Goal: Task Accomplishment & Management: Use online tool/utility

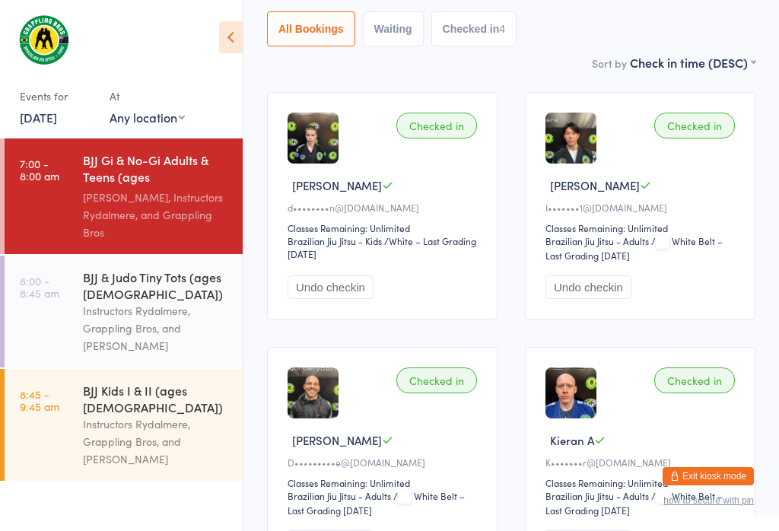
scroll to position [177, 0]
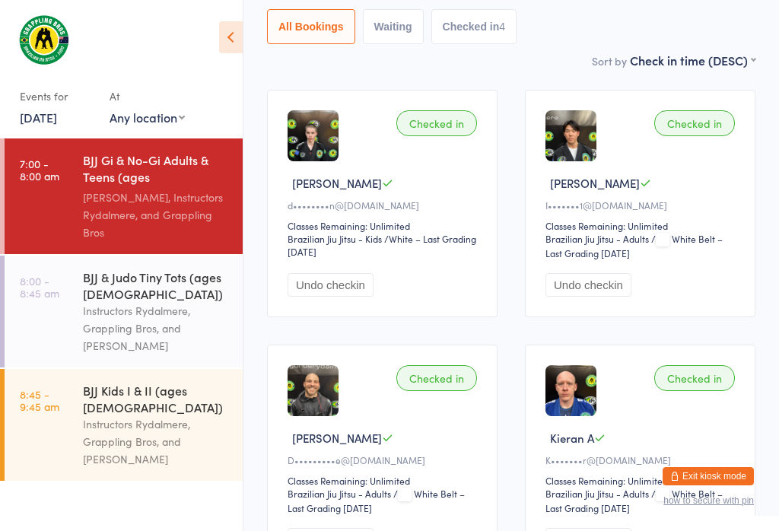
click at [178, 392] on div "BJJ Kids I & II (ages [DEMOGRAPHIC_DATA])" at bounding box center [156, 398] width 147 height 33
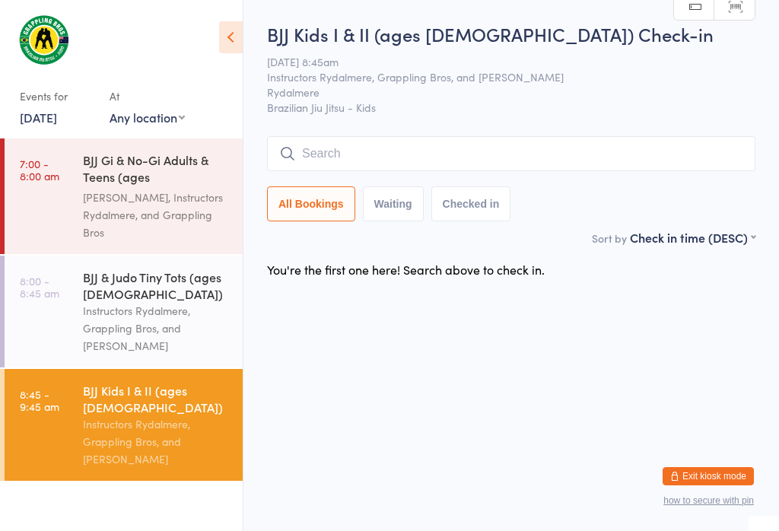
click at [442, 169] on input "search" at bounding box center [511, 153] width 489 height 35
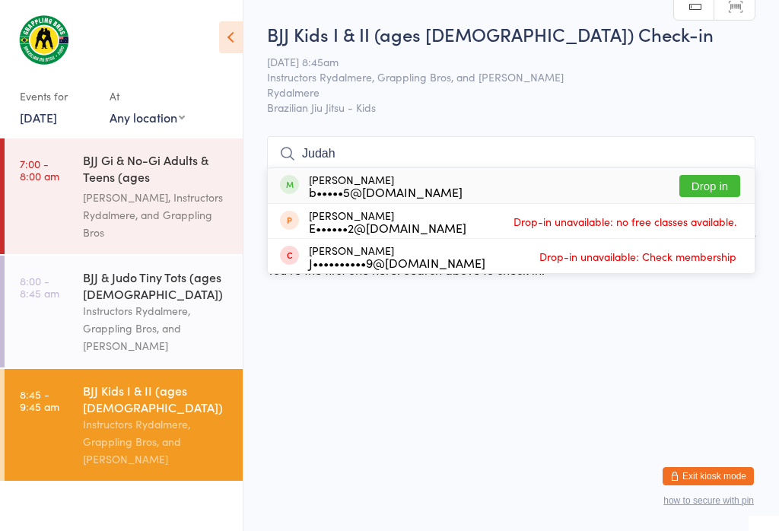
type input "Judah"
click at [738, 168] on div "[PERSON_NAME] b•••••5@[DOMAIN_NAME] Drop in" at bounding box center [511, 185] width 487 height 35
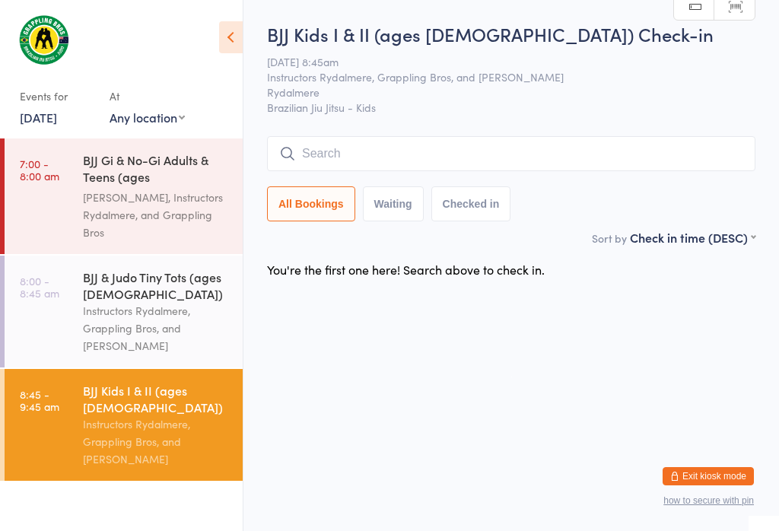
scroll to position [0, 0]
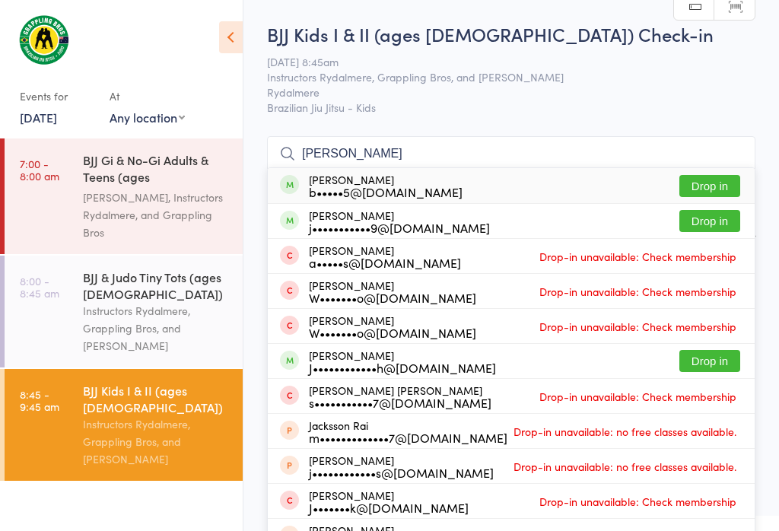
type input "[PERSON_NAME]"
click at [732, 180] on button "Drop in" at bounding box center [710, 186] width 61 height 22
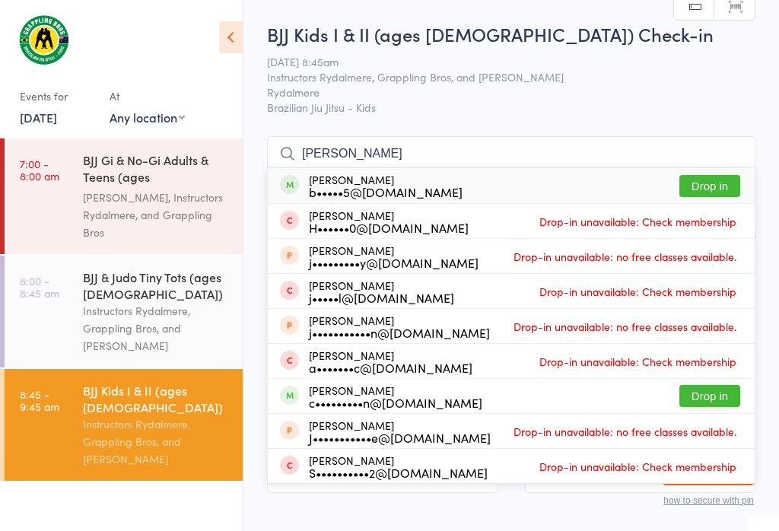
type input "[PERSON_NAME]"
click at [726, 178] on button "Drop in" at bounding box center [710, 186] width 61 height 22
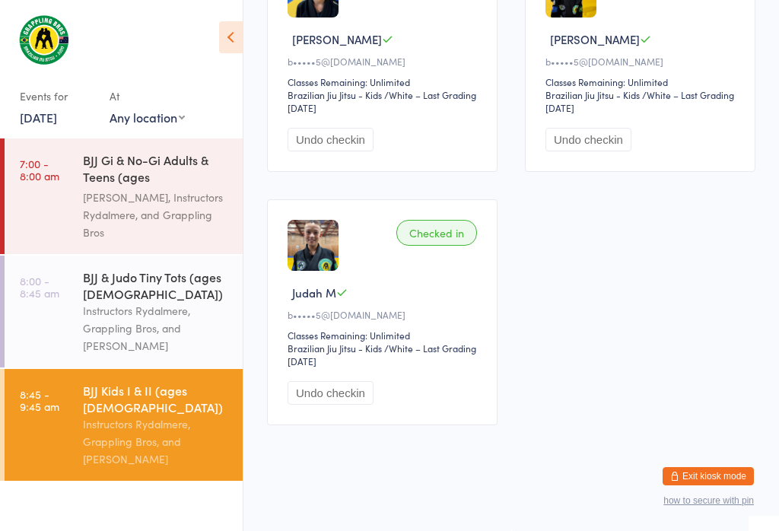
scroll to position [593, 0]
click at [75, 369] on link "8:45 - 9:45 am BJJ Kids I & II (ages [DEMOGRAPHIC_DATA]) Instructors Rydalmere,…" at bounding box center [124, 425] width 238 height 112
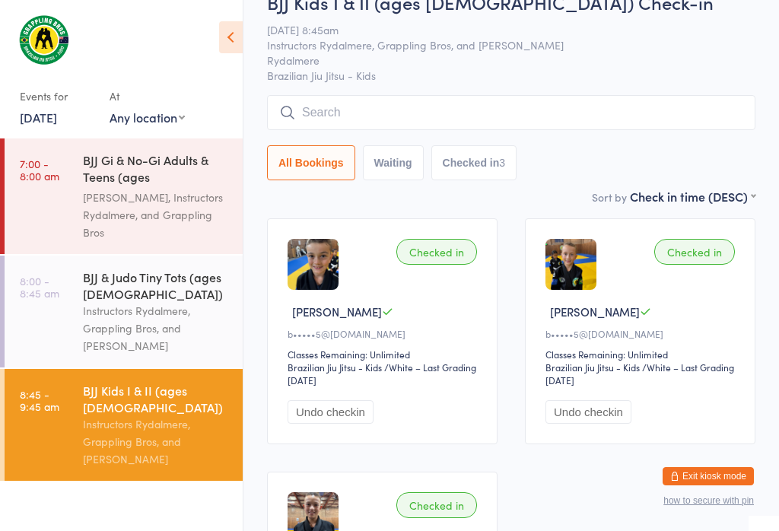
click at [53, 150] on link "7:00 - 8:00 am BJJ Gi & No-Gi Adults & Teens (ages [DEMOGRAPHIC_DATA]+) [PERSON…" at bounding box center [124, 197] width 238 height 116
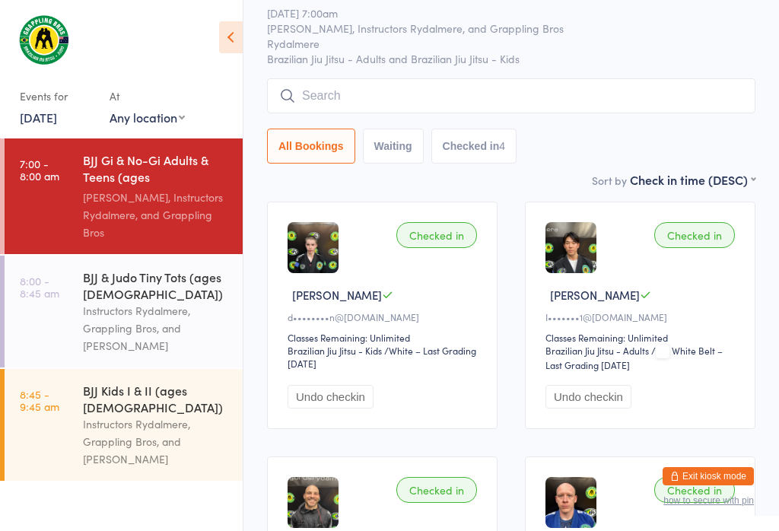
scroll to position [63, 0]
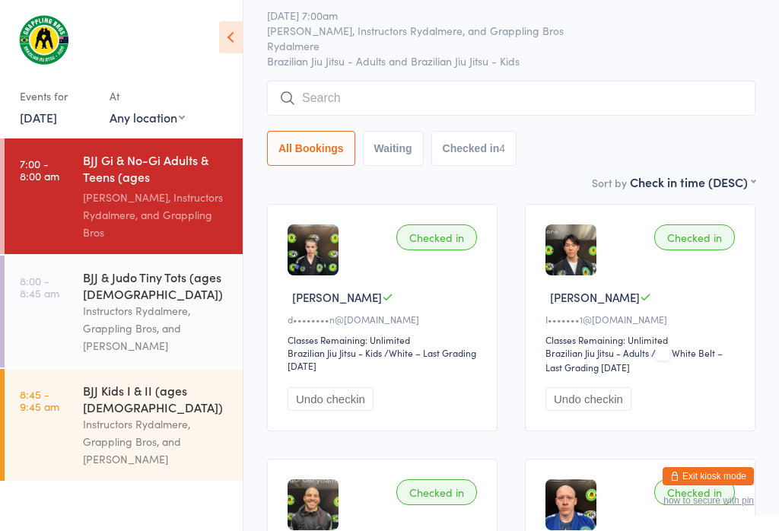
click at [333, 98] on input "search" at bounding box center [511, 98] width 489 height 35
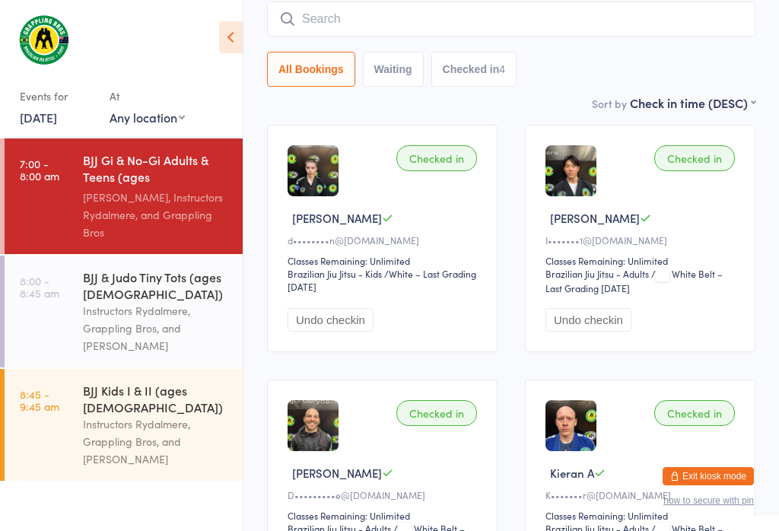
scroll to position [145, 0]
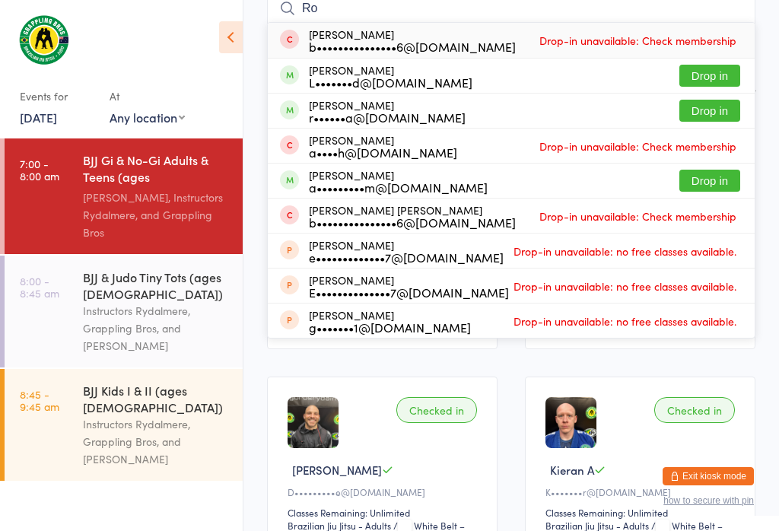
type input "R"
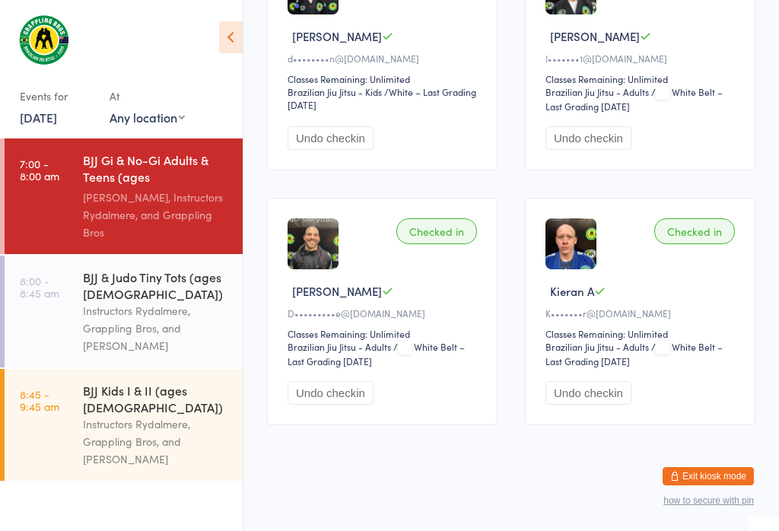
scroll to position [566, 0]
click at [60, 369] on link "8:45 - 9:45 am BJJ Kids I & II (ages [DEMOGRAPHIC_DATA]) Instructors Rydalmere,…" at bounding box center [124, 425] width 238 height 112
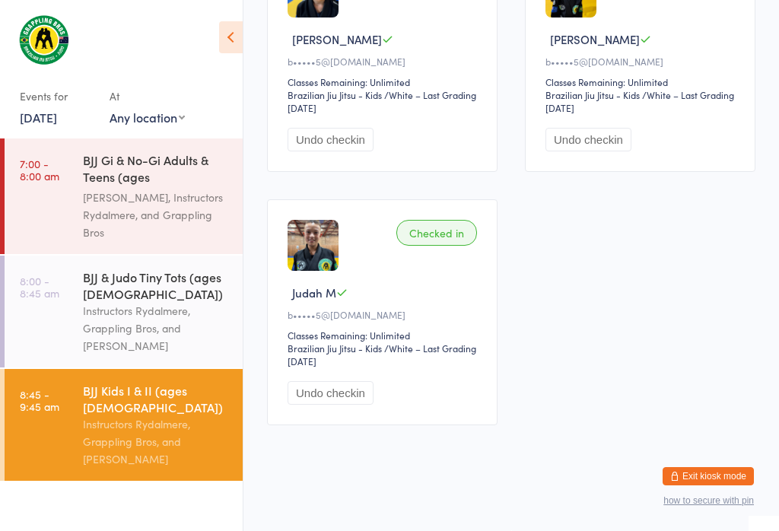
scroll to position [37, 0]
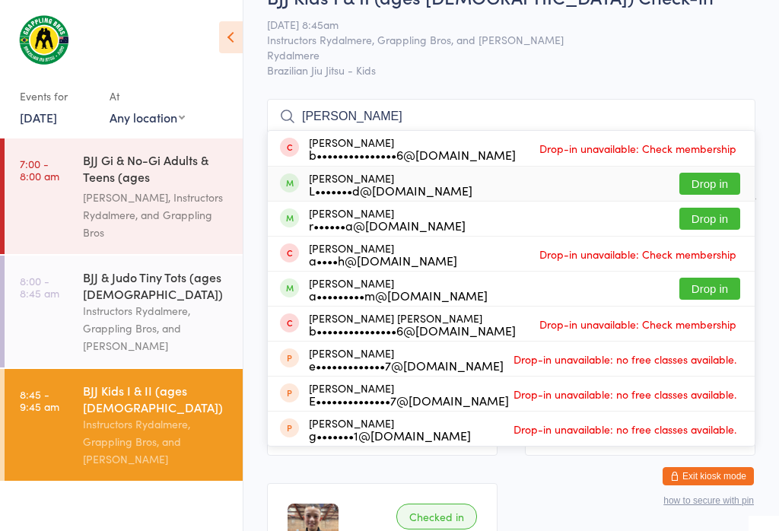
type input "[PERSON_NAME]"
click at [702, 175] on button "Drop in" at bounding box center [710, 184] width 61 height 22
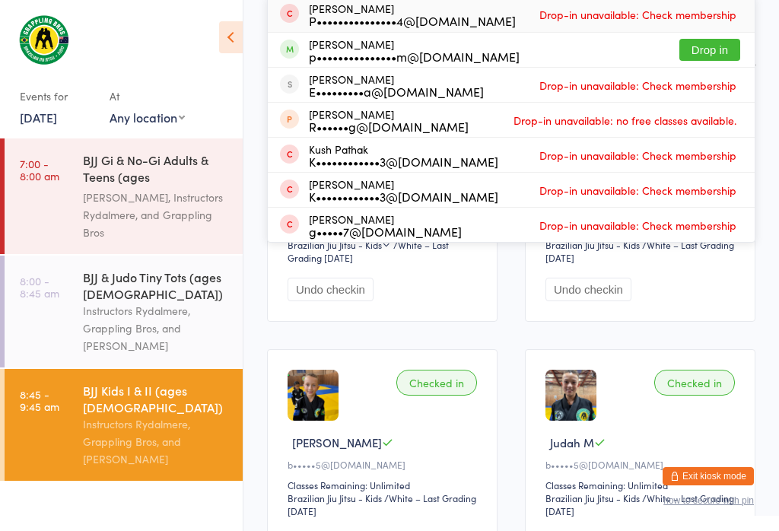
scroll to position [170, 0]
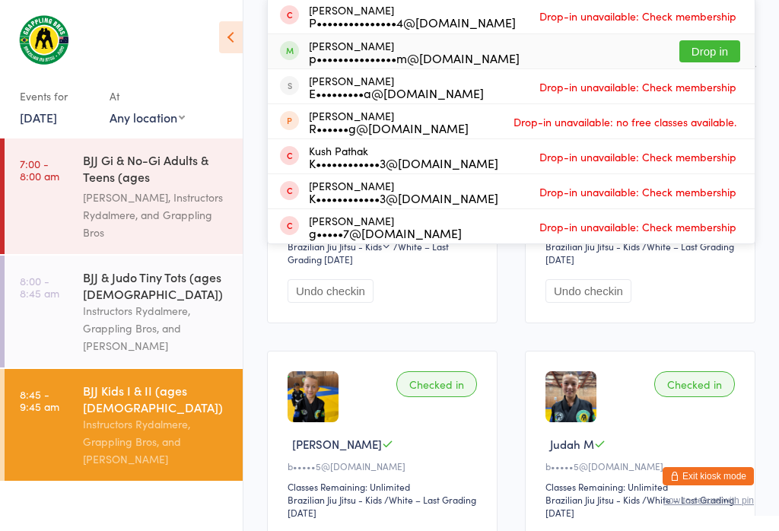
type input "[PERSON_NAME]"
click at [708, 53] on button "Drop in" at bounding box center [710, 51] width 61 height 22
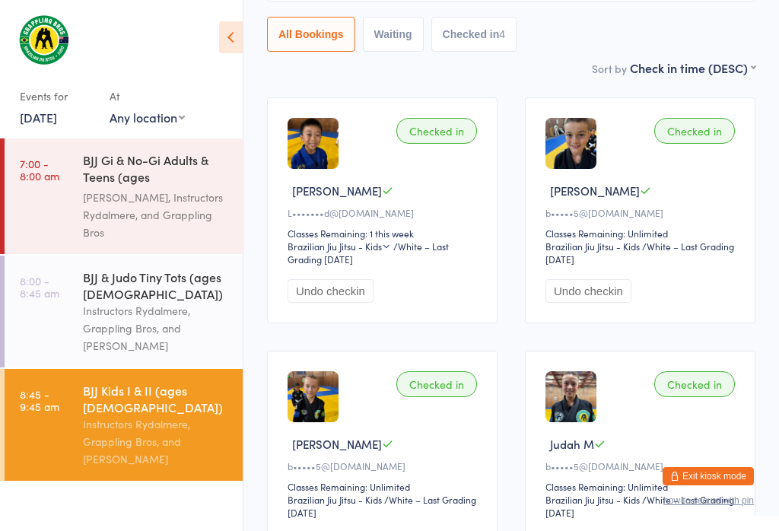
scroll to position [30, 0]
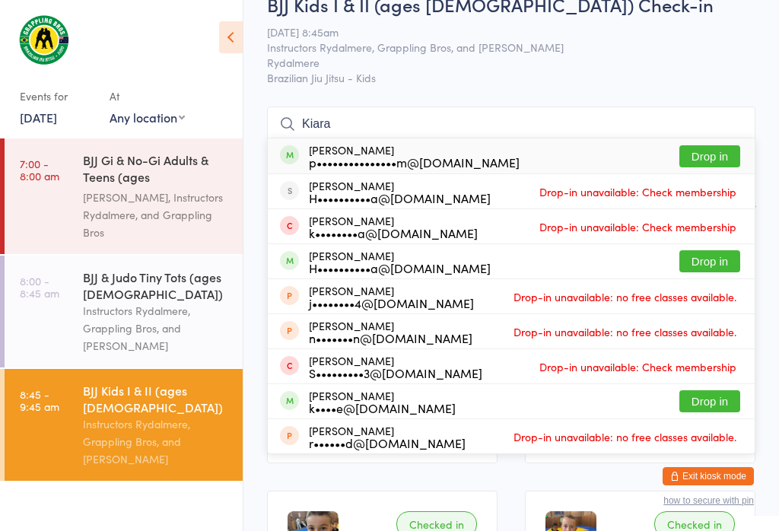
type input "Kiara"
click at [715, 157] on button "Drop in" at bounding box center [710, 156] width 61 height 22
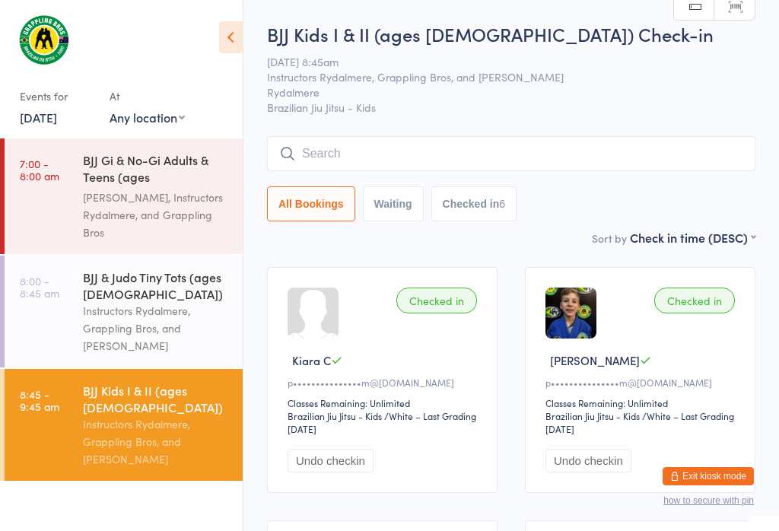
scroll to position [0, 0]
click at [377, 145] on input "search" at bounding box center [511, 153] width 489 height 35
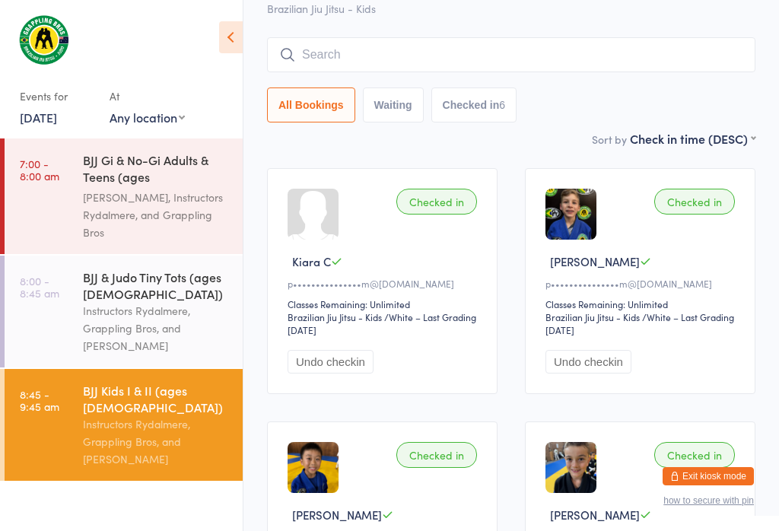
scroll to position [98, 0]
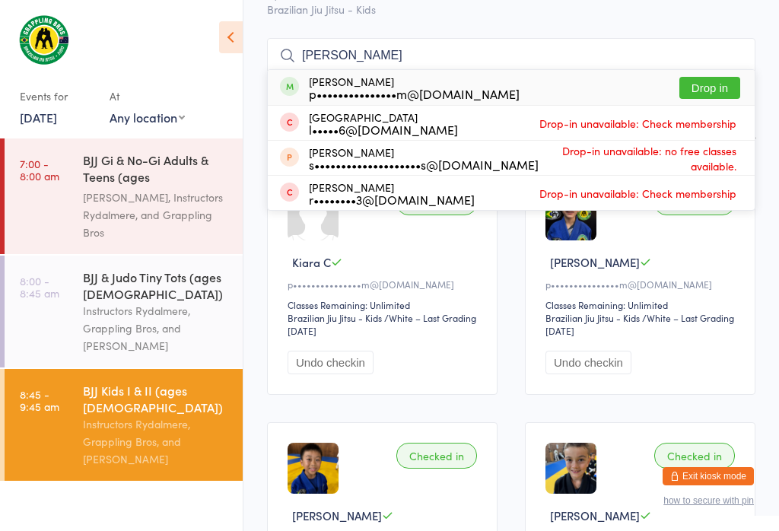
type input "[PERSON_NAME]"
click at [726, 72] on div "[PERSON_NAME] p•••••••••••••••m@[DOMAIN_NAME] Drop in" at bounding box center [511, 87] width 487 height 35
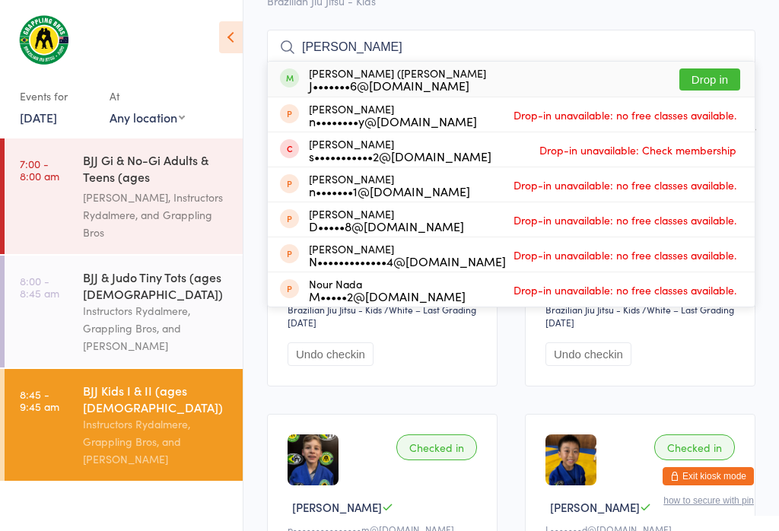
scroll to position [106, 0]
type input "[PERSON_NAME]"
click at [722, 88] on button "Drop in" at bounding box center [710, 80] width 61 height 22
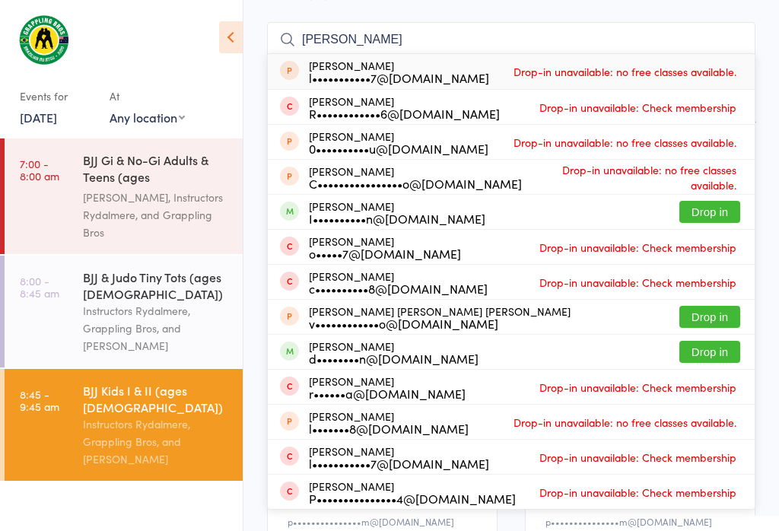
scroll to position [113, 0]
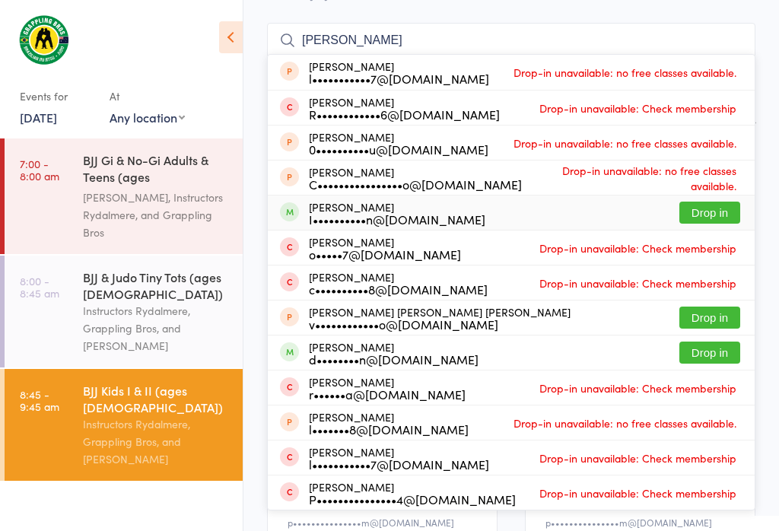
type input "[PERSON_NAME]"
click at [728, 213] on button "Drop in" at bounding box center [710, 213] width 61 height 22
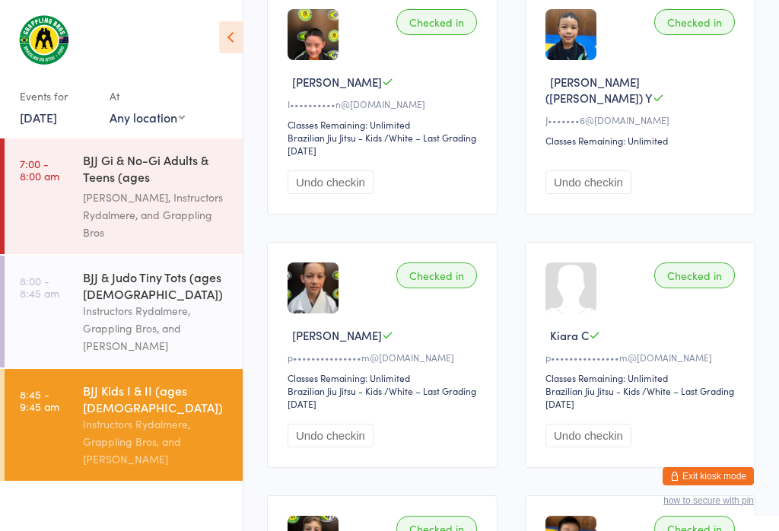
scroll to position [305, 0]
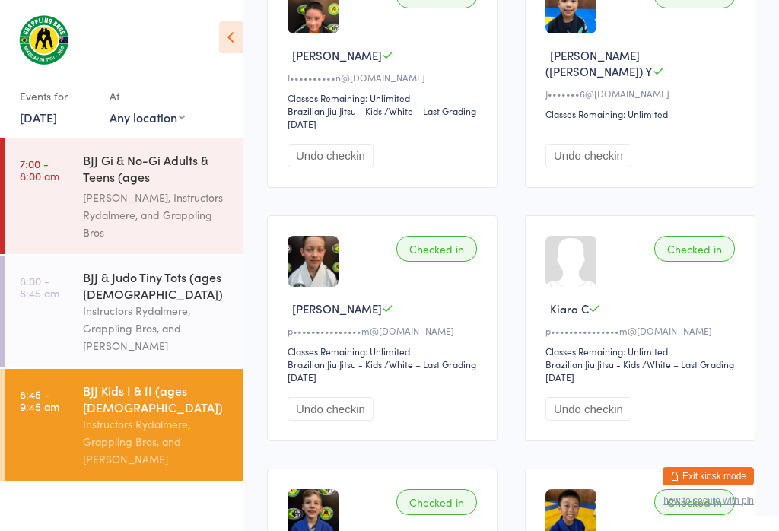
click at [154, 416] on div "Instructors Rydalmere, Grappling Bros, and [PERSON_NAME]" at bounding box center [156, 442] width 147 height 53
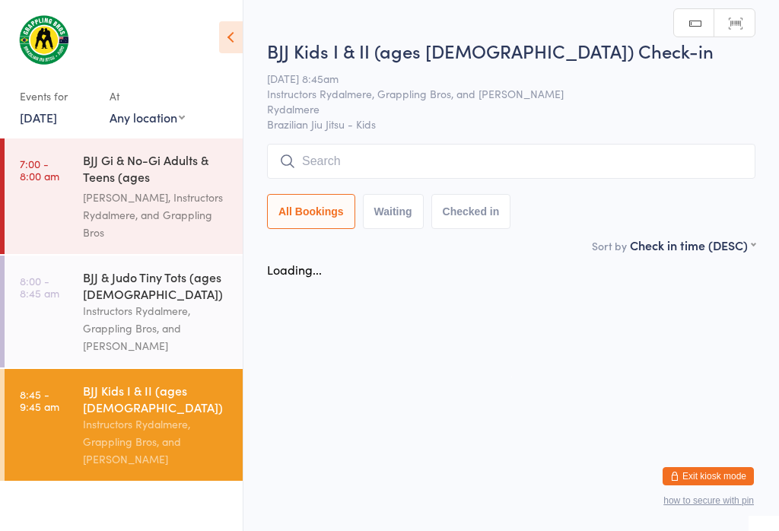
scroll to position [37, 0]
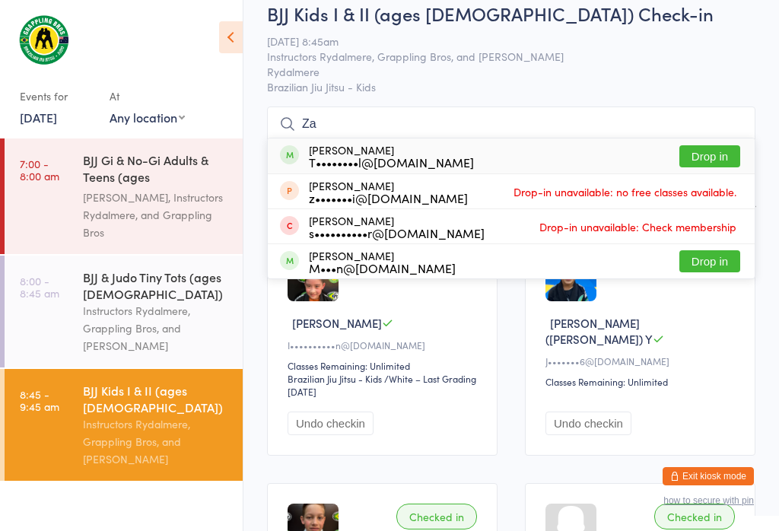
type input "Za"
click at [712, 142] on div "[PERSON_NAME] T••••••••l@[DOMAIN_NAME] Drop in" at bounding box center [511, 156] width 487 height 35
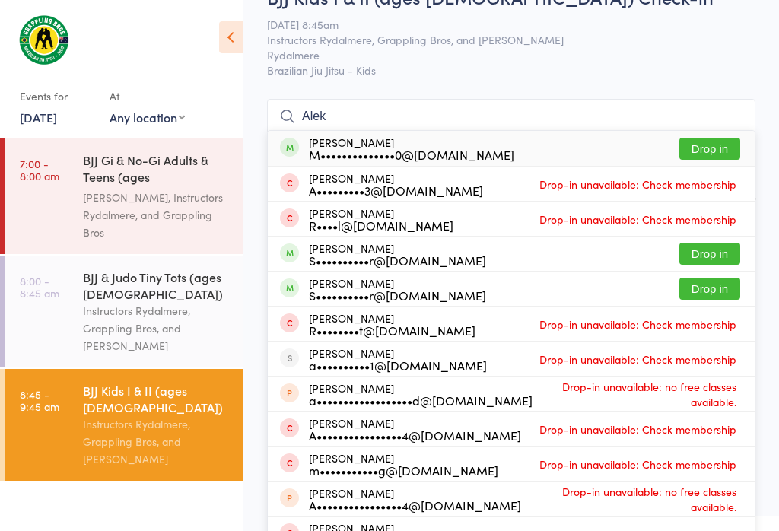
type input "Alek"
click at [704, 156] on button "Drop in" at bounding box center [710, 149] width 61 height 22
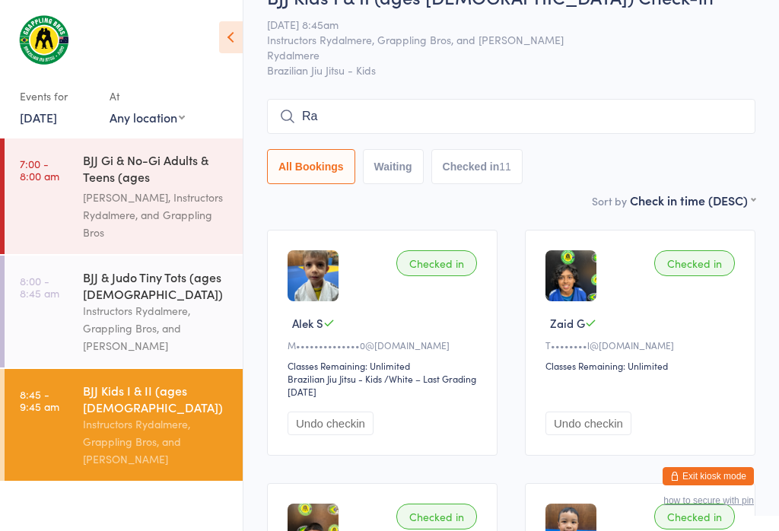
type input "[PERSON_NAME]"
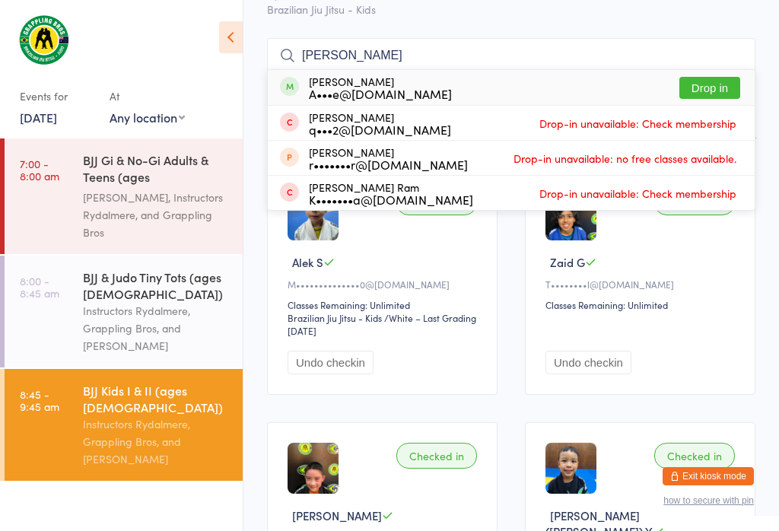
scroll to position [103, 0]
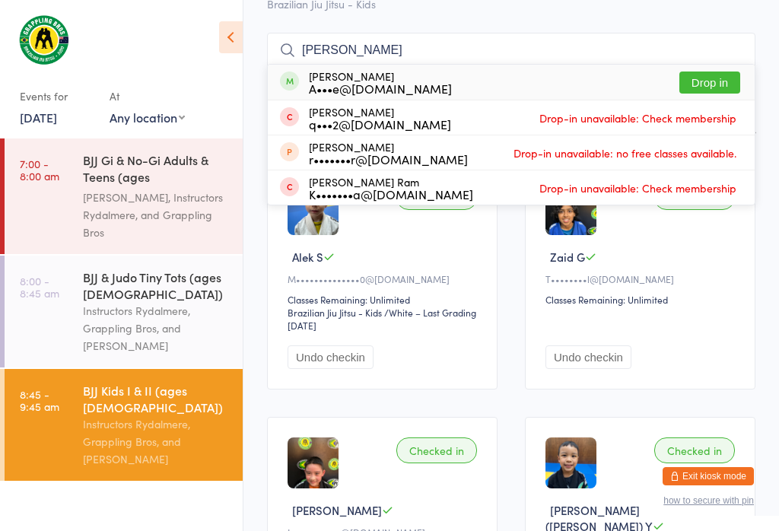
click at [70, 256] on link "8:00 - 8:45 am BJJ & Judo Tiny Tots (ages [DEMOGRAPHIC_DATA]) Instructors Rydal…" at bounding box center [124, 312] width 238 height 112
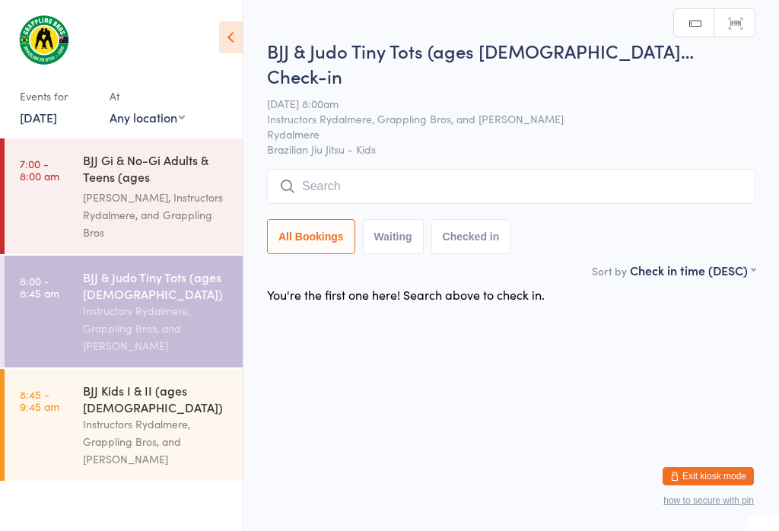
click at [89, 269] on div "BJJ & Judo Tiny Tots (ages [DEMOGRAPHIC_DATA])" at bounding box center [156, 285] width 147 height 33
click at [347, 169] on input "search" at bounding box center [511, 186] width 489 height 35
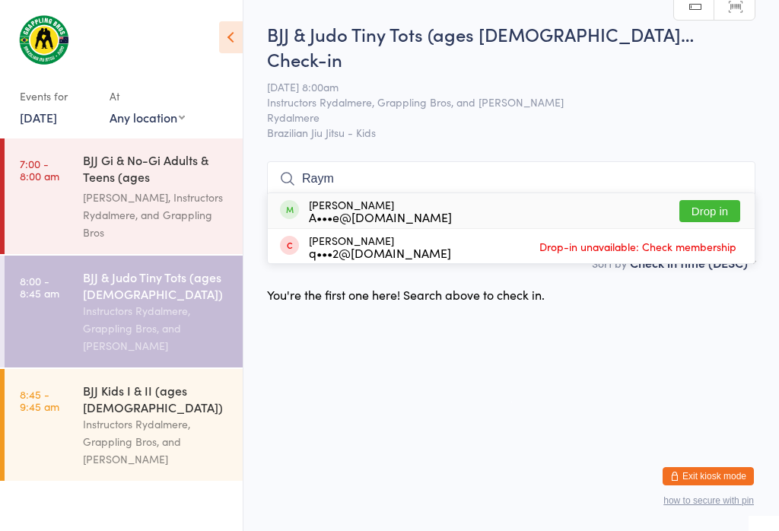
type input "Raym"
click at [718, 200] on button "Drop in" at bounding box center [710, 211] width 61 height 22
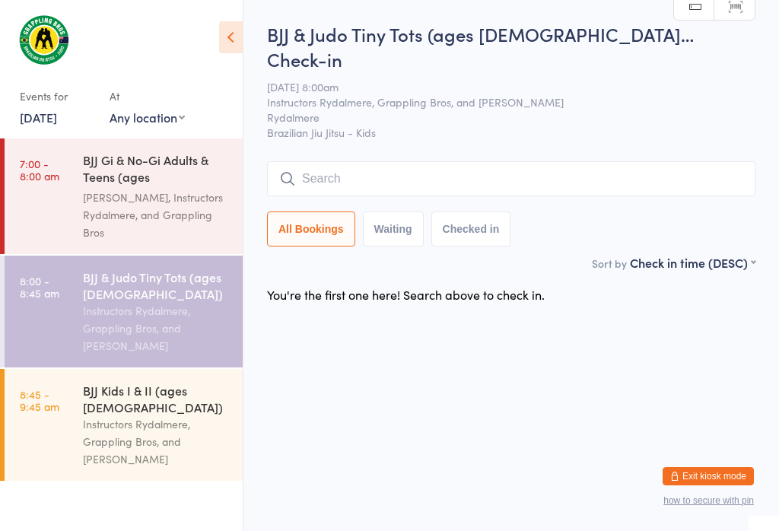
scroll to position [0, 0]
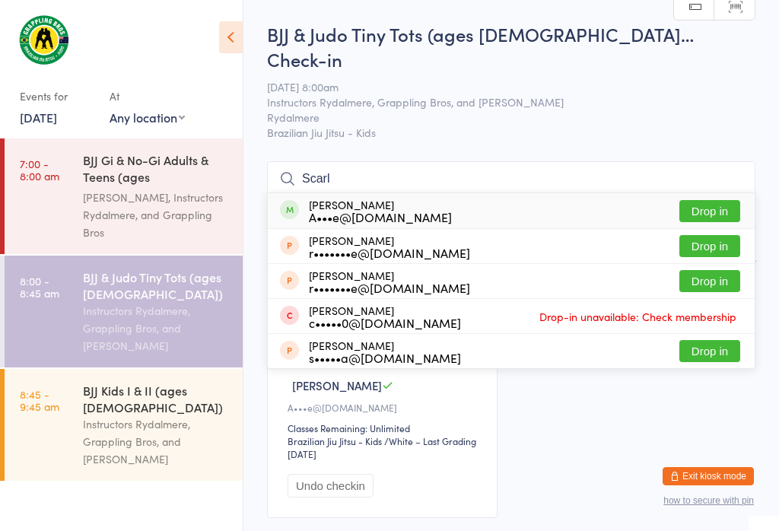
type input "Scarl"
click at [708, 200] on button "Drop in" at bounding box center [710, 211] width 61 height 22
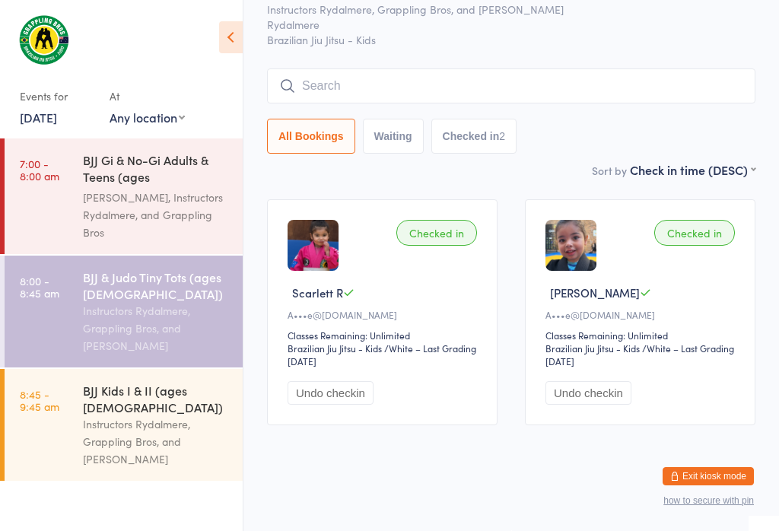
scroll to position [285, 0]
click at [53, 388] on time "8:45 - 9:45 am" at bounding box center [40, 400] width 40 height 24
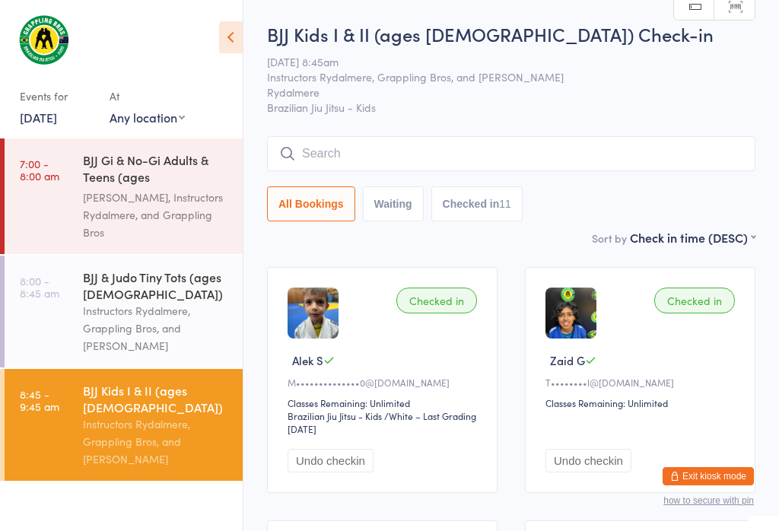
click at [596, 164] on input "search" at bounding box center [511, 153] width 489 height 35
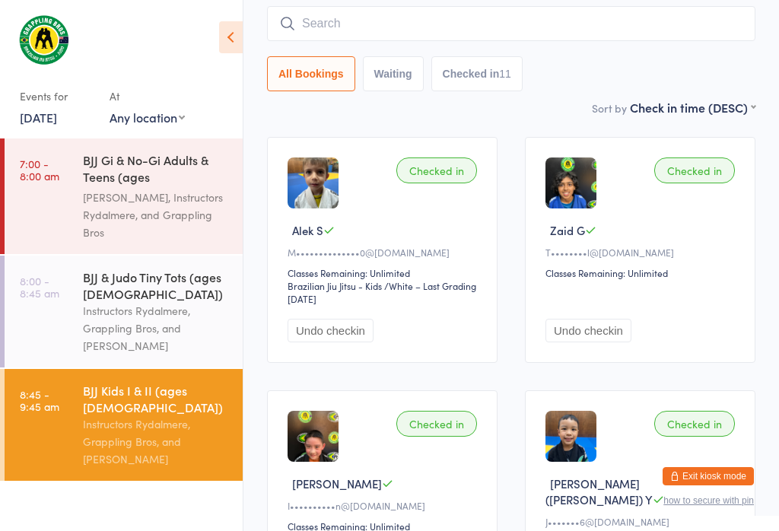
scroll to position [138, 0]
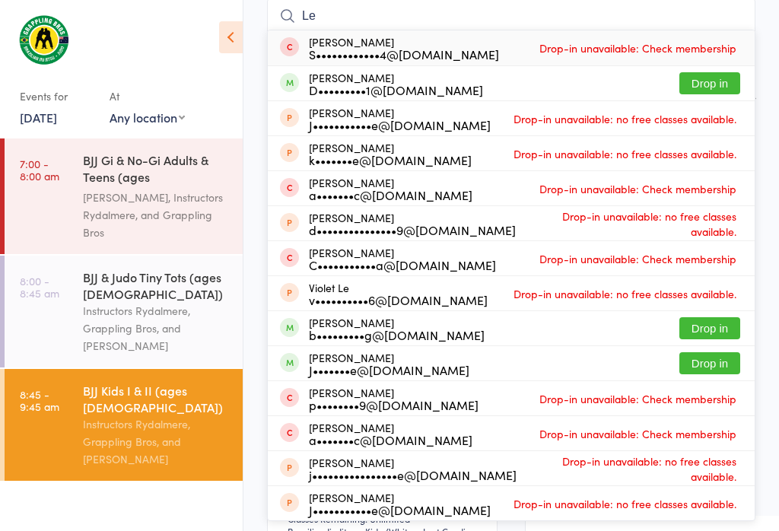
type input "L"
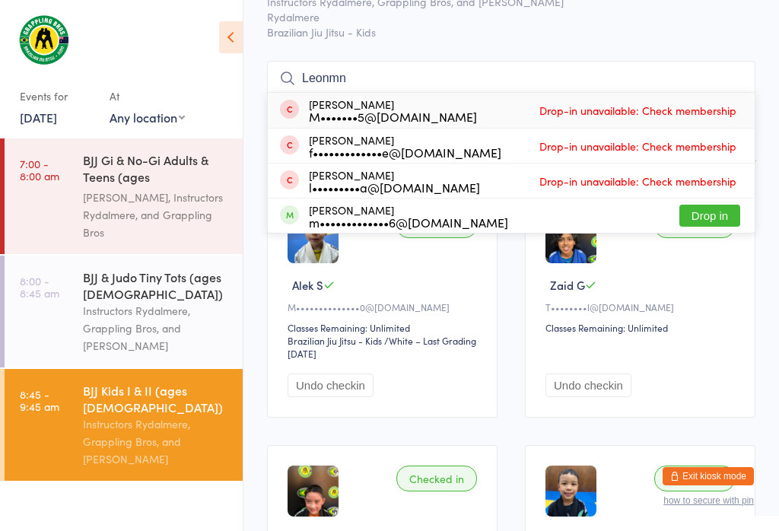
scroll to position [78, 0]
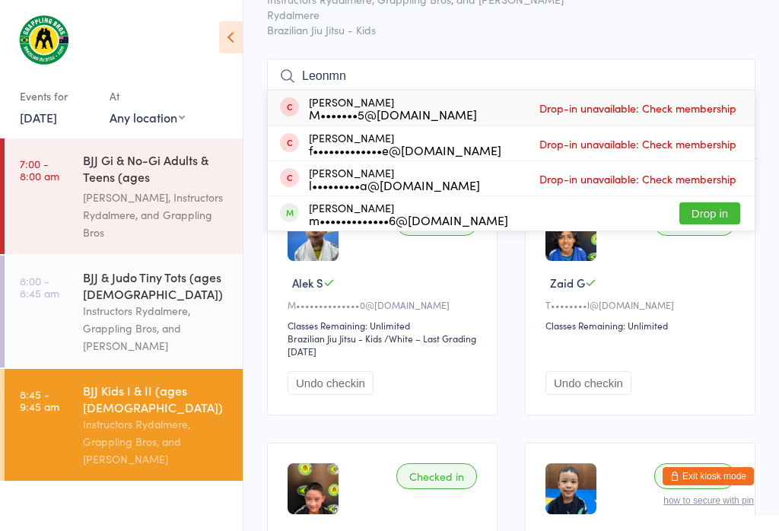
type input "Leonmn"
click at [718, 205] on button "Drop in" at bounding box center [710, 213] width 61 height 22
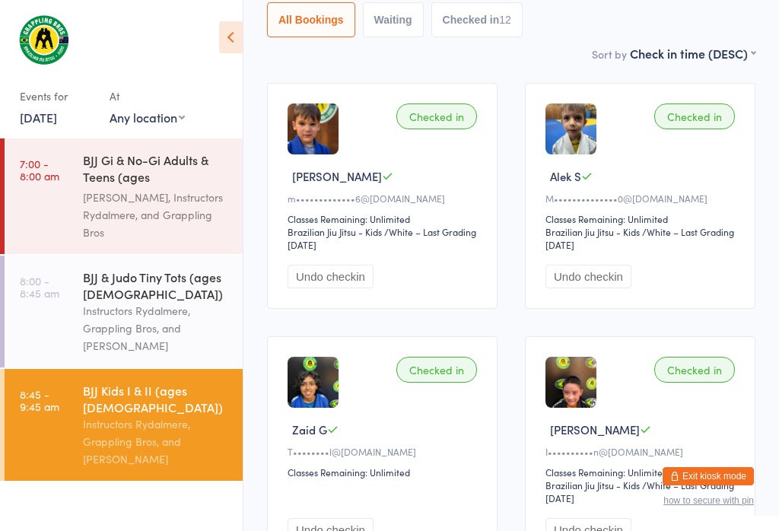
scroll to position [183, 0]
